Goal: Task Accomplishment & Management: Manage account settings

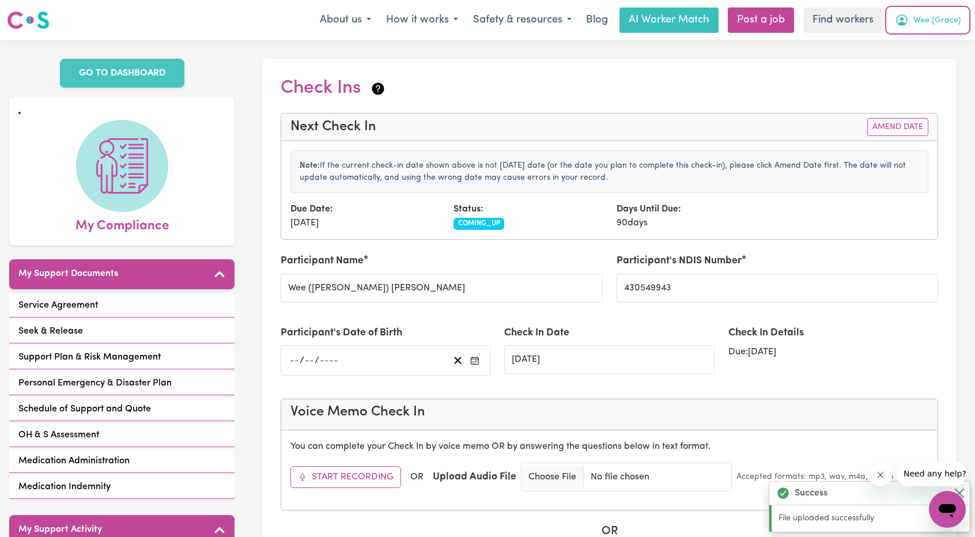
click at [942, 22] on span "Wee (Grace)" at bounding box center [937, 20] width 47 height 13
click at [920, 64] on link "Logout" at bounding box center [922, 66] width 91 height 22
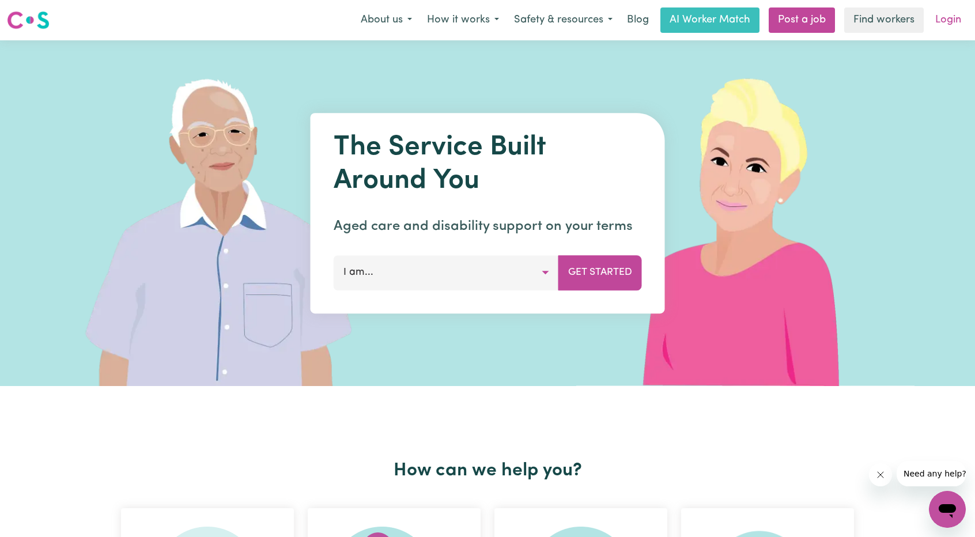
click at [930, 21] on link "Login" at bounding box center [949, 19] width 40 height 25
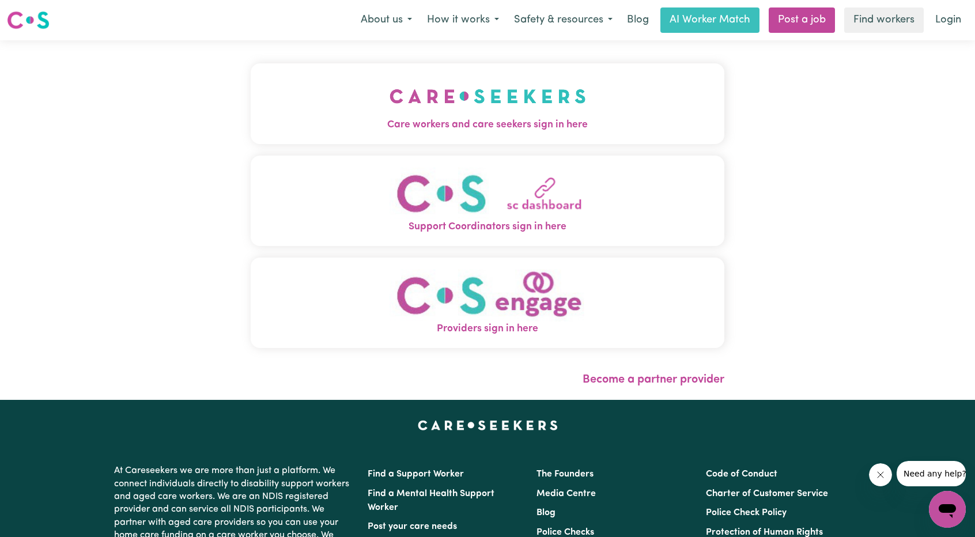
click at [464, 129] on span "Care workers and care seekers sign in here" at bounding box center [488, 125] width 474 height 15
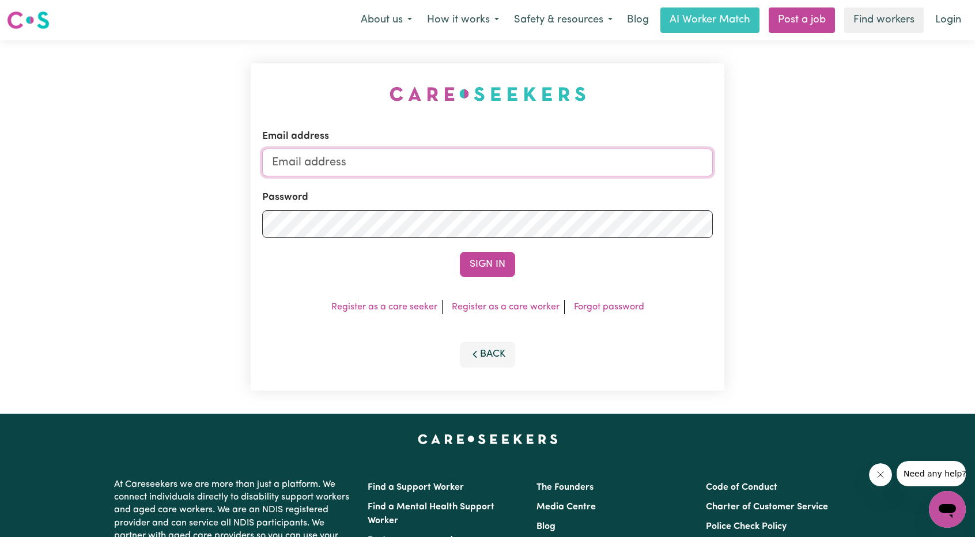
click at [459, 162] on input "Email address" at bounding box center [487, 163] width 451 height 28
drag, startPoint x: 332, startPoint y: 162, endPoint x: 563, endPoint y: 178, distance: 231.7
click at [558, 176] on input "[EMAIL_ADDRESS][PERSON_NAME][DOMAIN_NAME]" at bounding box center [487, 163] width 451 height 28
type input "[EMAIL_ADDRESS][DOMAIN_NAME]"
click at [476, 254] on button "Sign In" at bounding box center [487, 264] width 55 height 25
